Goal: Information Seeking & Learning: Learn about a topic

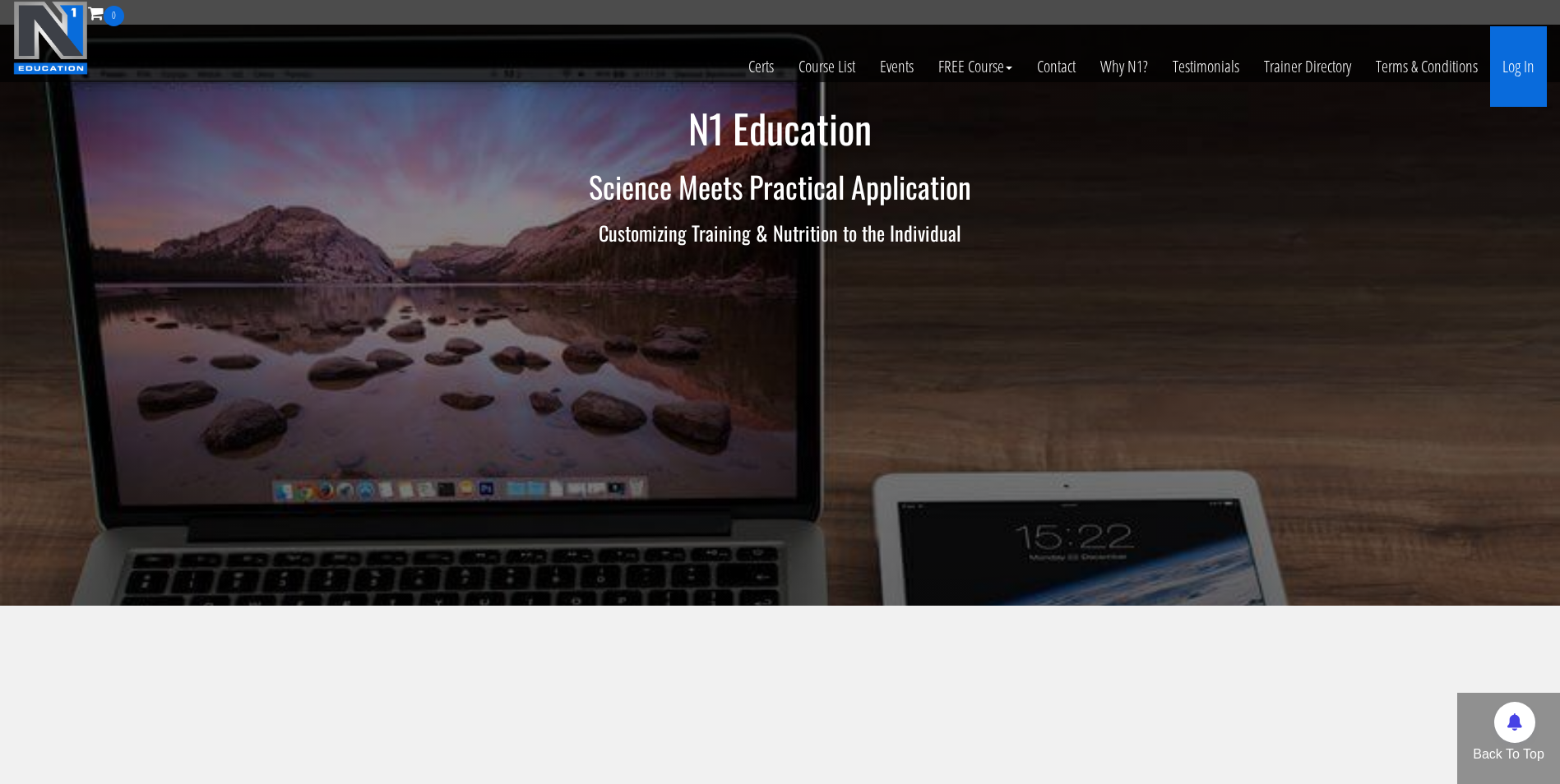
click at [1521, 57] on link "Log In" at bounding box center [1518, 67] width 56 height 80
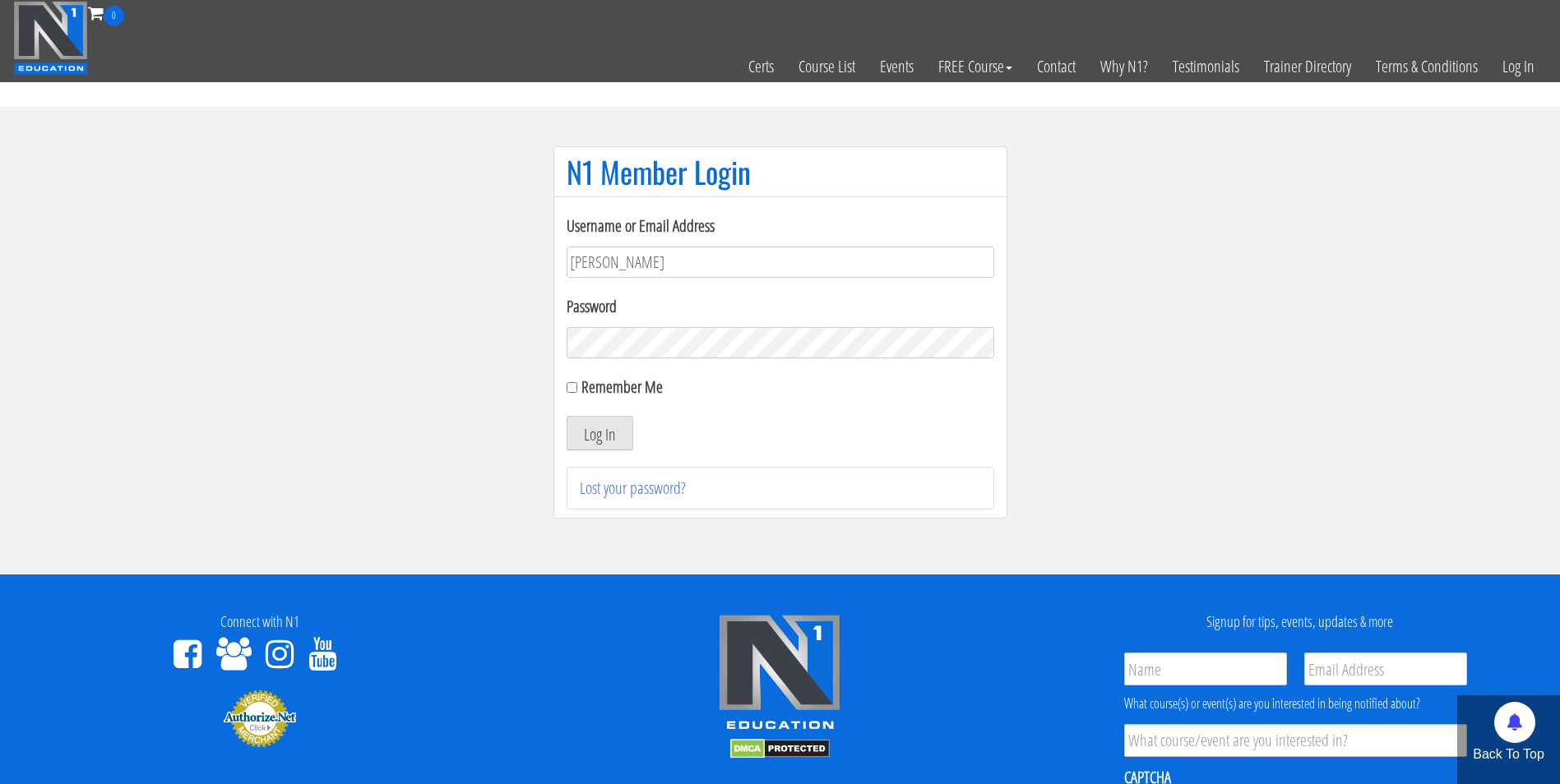
type input "darrennuzzo@gmail.com"
click at [567, 416] on button "Log In" at bounding box center [600, 433] width 67 height 34
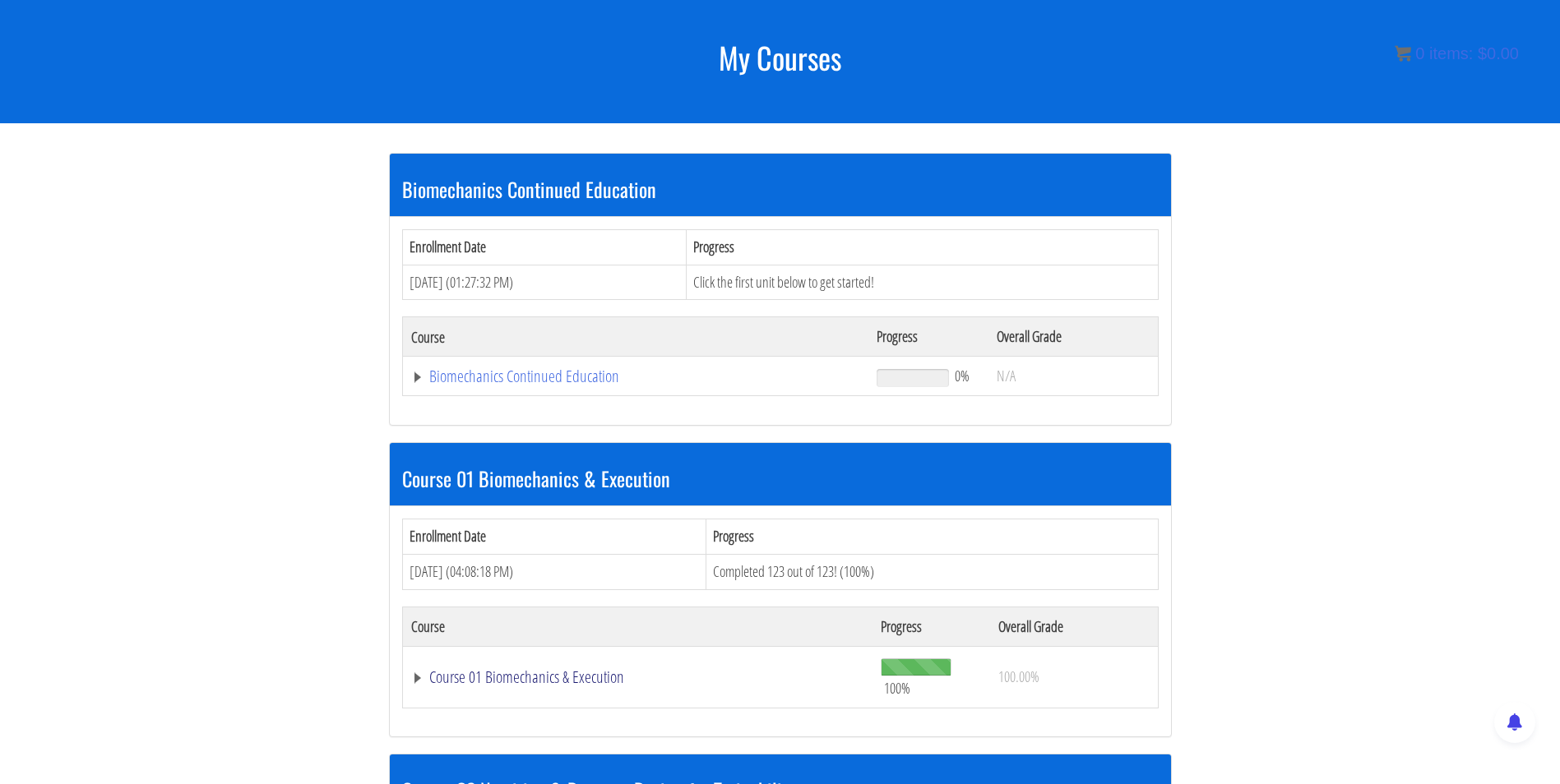
scroll to position [201, 0]
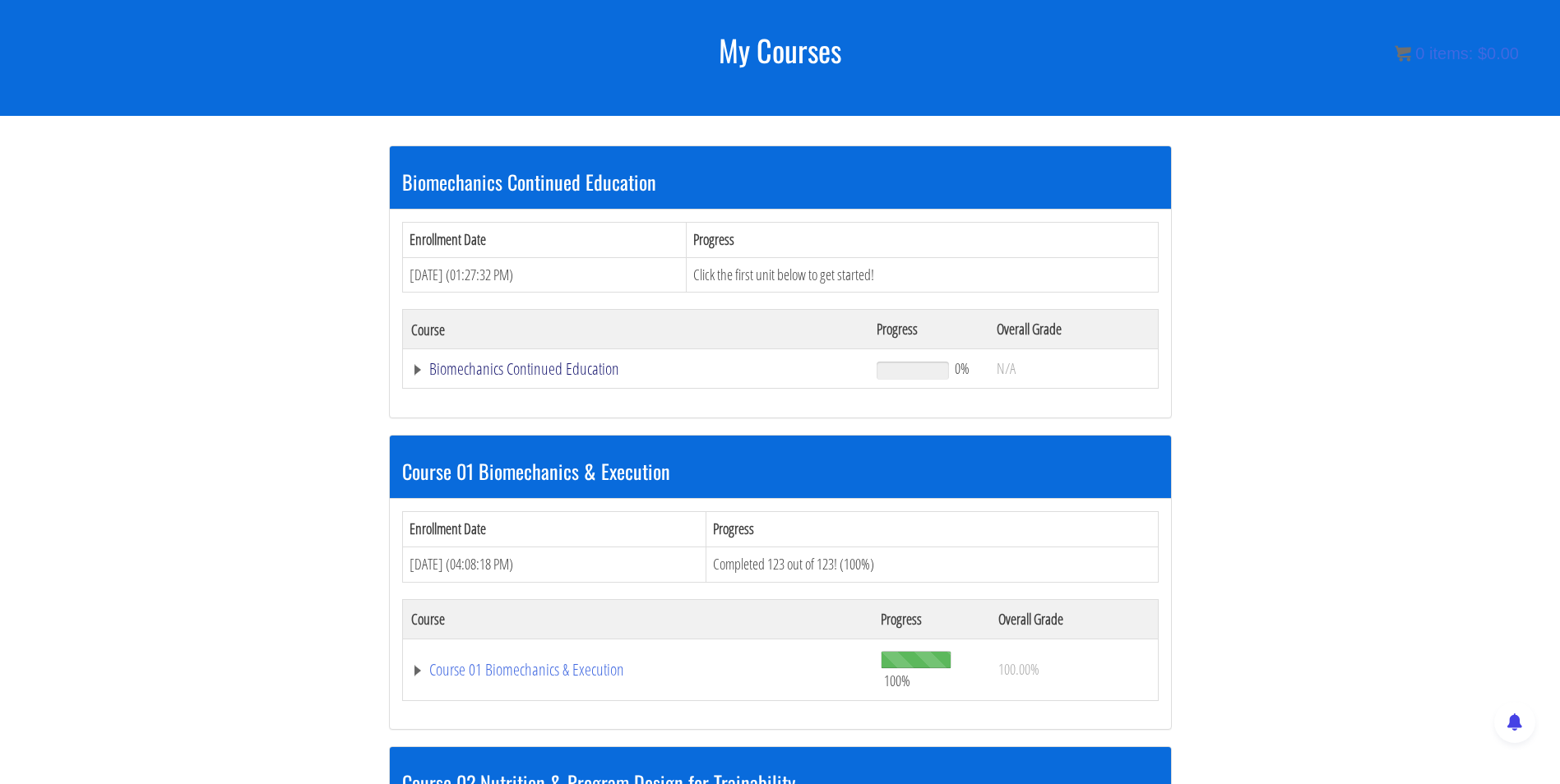
click at [554, 373] on link "Biomechanics Continued Education" at bounding box center [636, 369] width 450 height 16
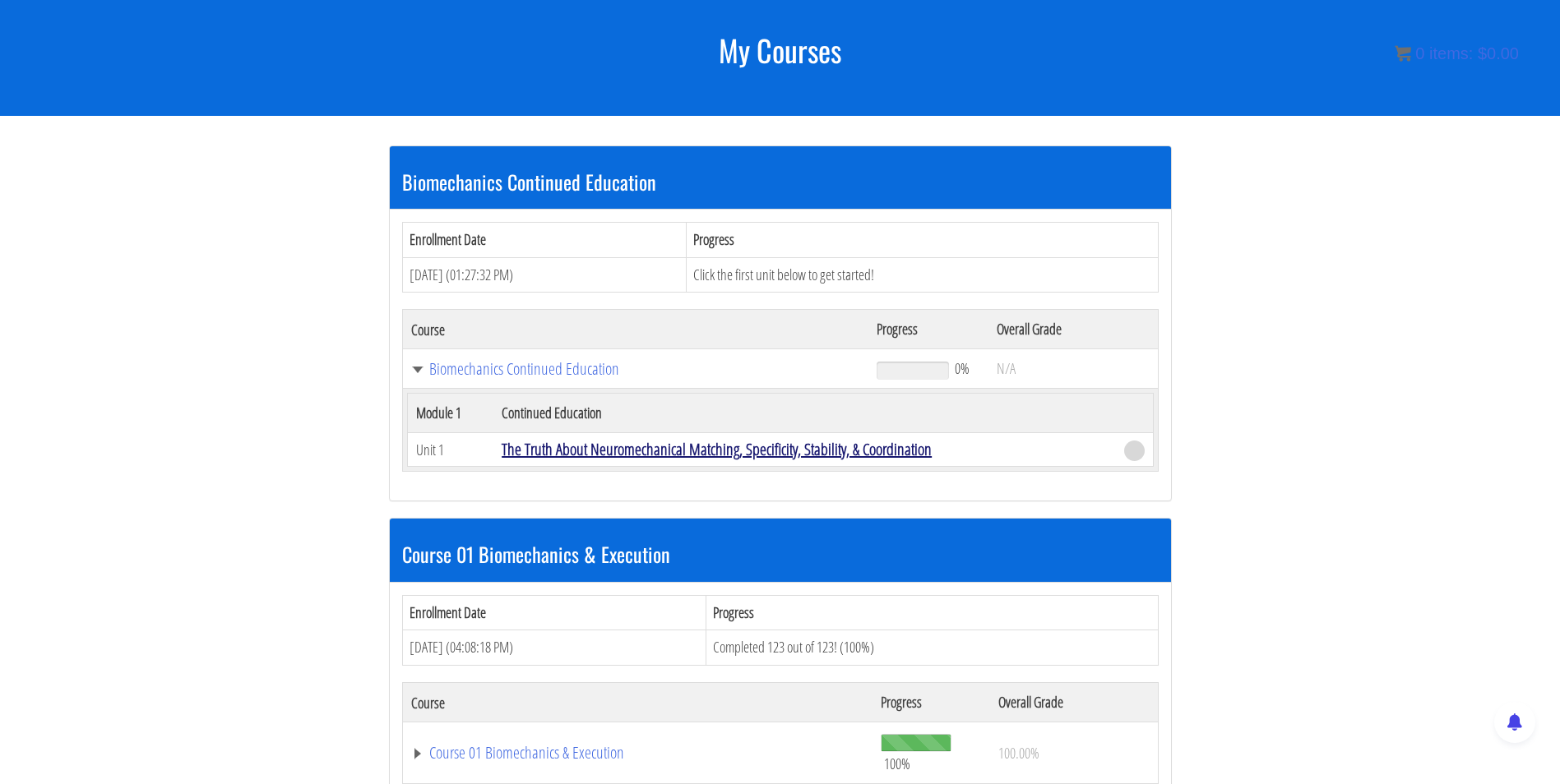
click at [550, 443] on link "The Truth About Neuromechanical Matching, Specificity, Stability, & Coordination" at bounding box center [717, 450] width 430 height 22
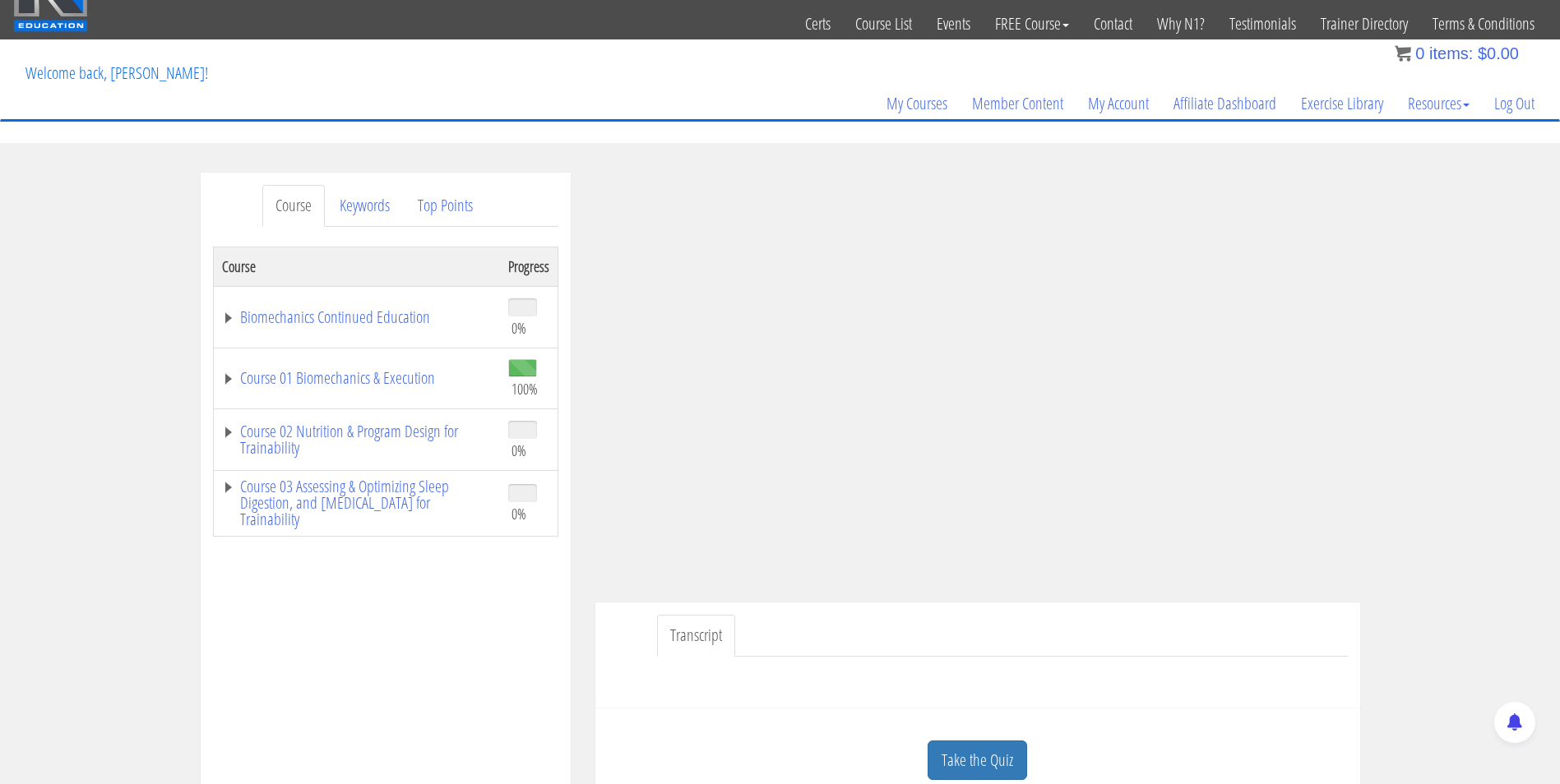
scroll to position [68, 0]
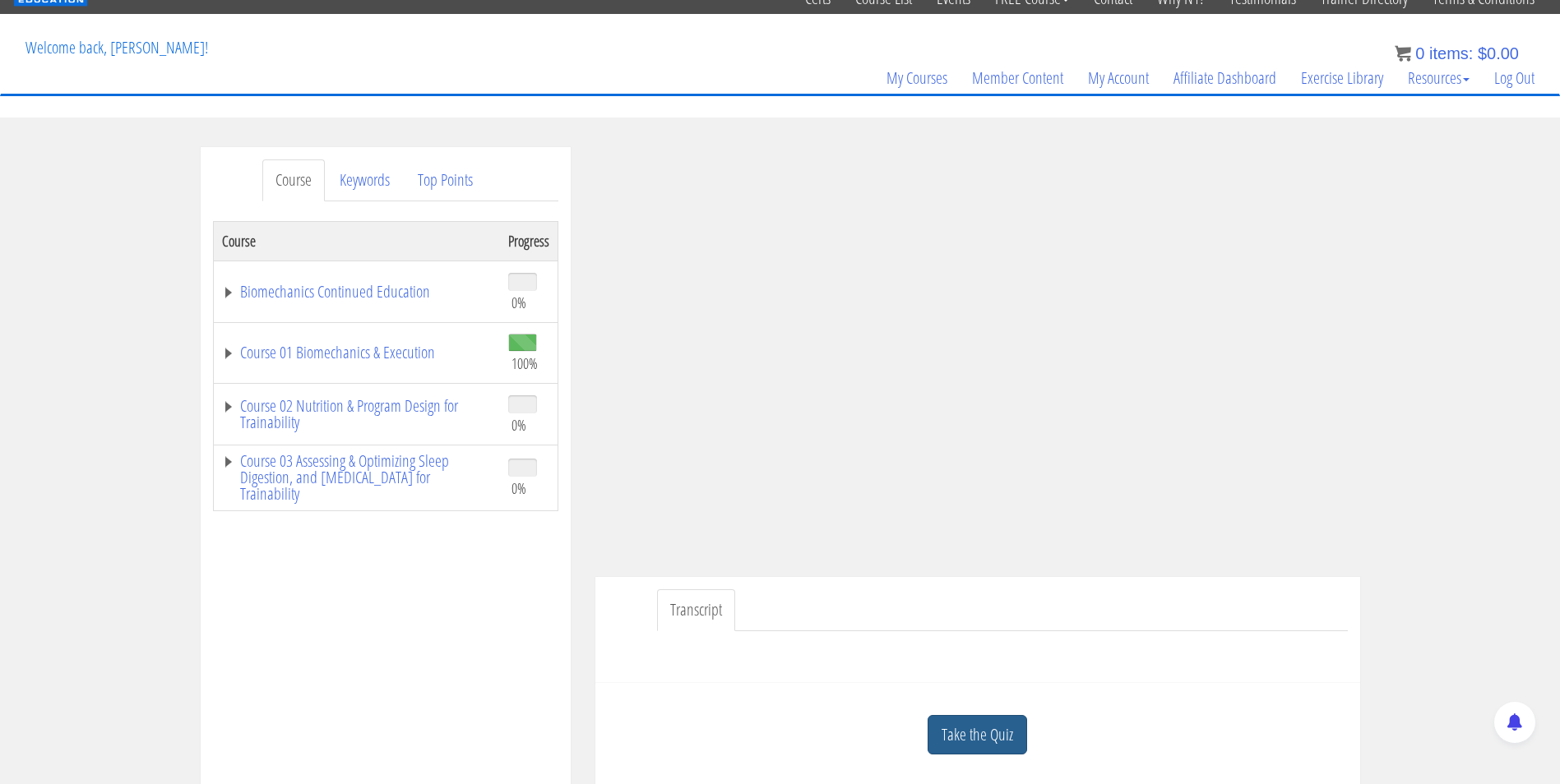
click at [1010, 730] on link "Take the Quiz" at bounding box center [977, 735] width 100 height 40
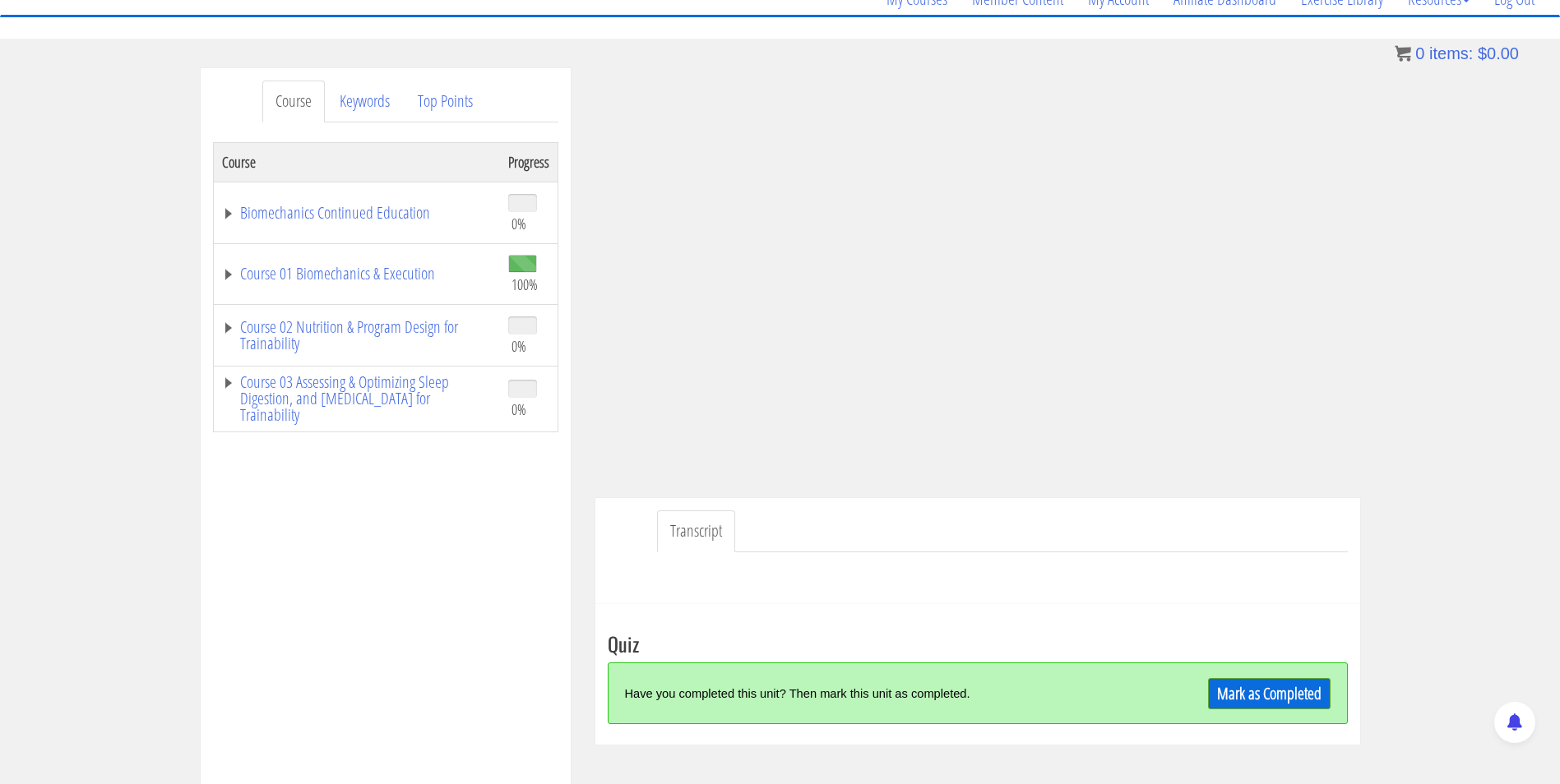
scroll to position [148, 0]
click at [1222, 693] on link "Mark as Completed" at bounding box center [1270, 693] width 123 height 32
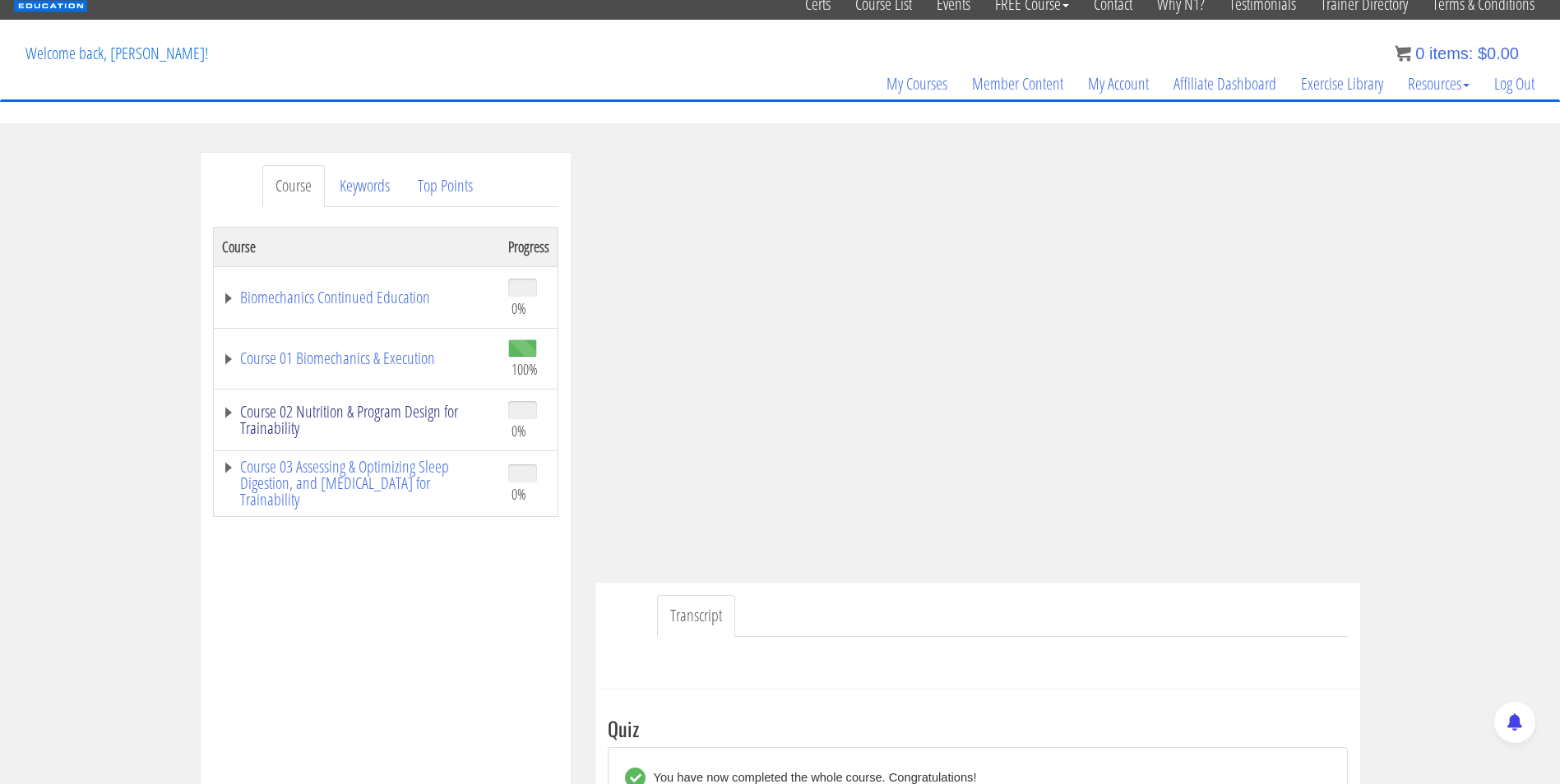
scroll to position [0, 0]
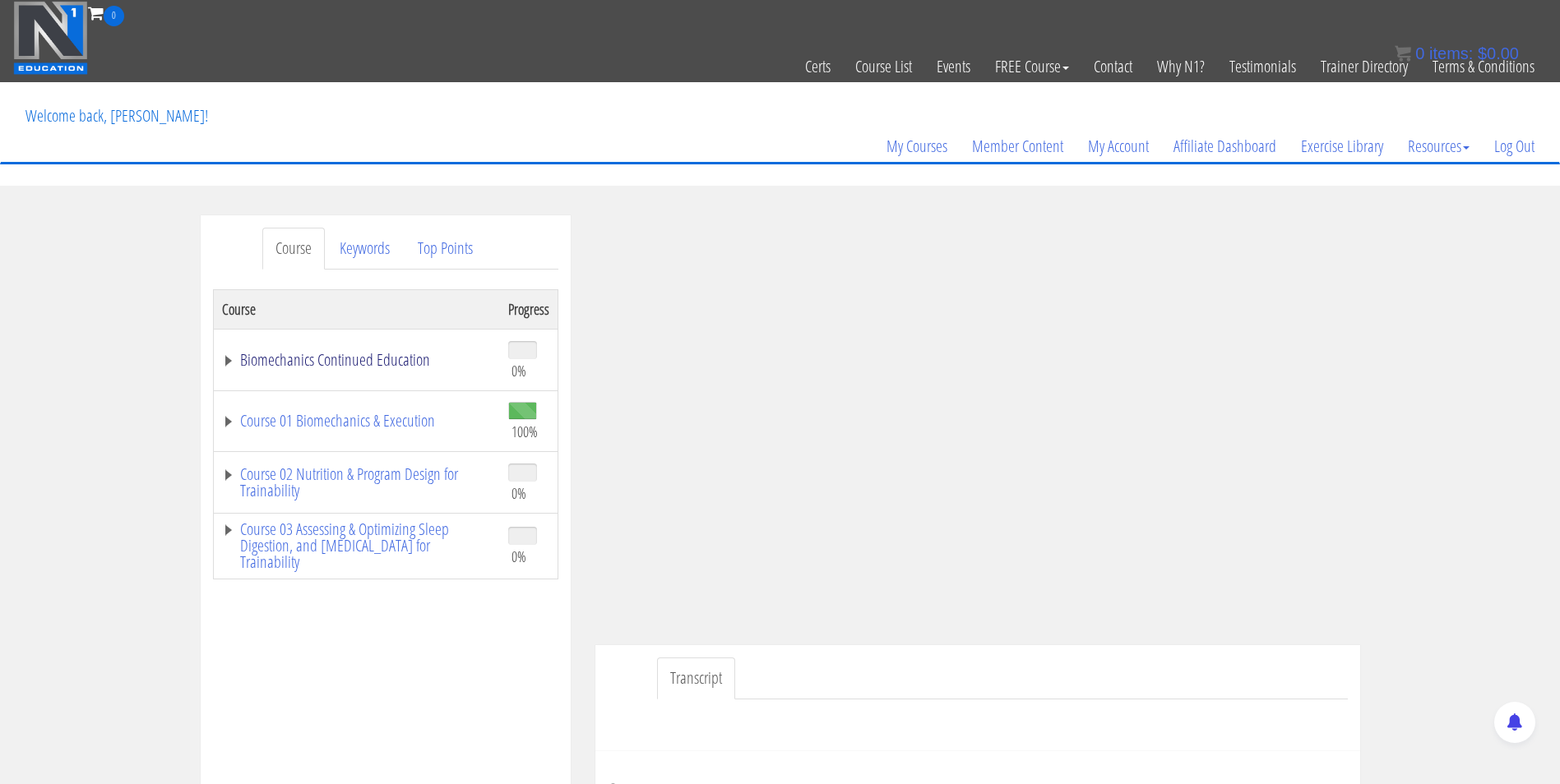
click at [352, 364] on link "Biomechanics Continued Education" at bounding box center [357, 359] width 270 height 16
